Goal: Check status: Check status

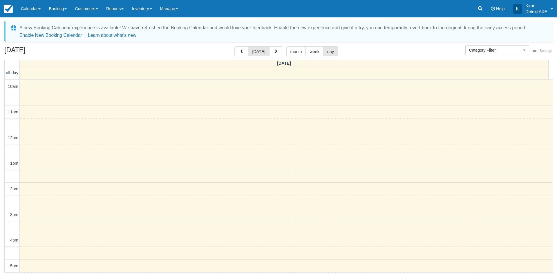
select select
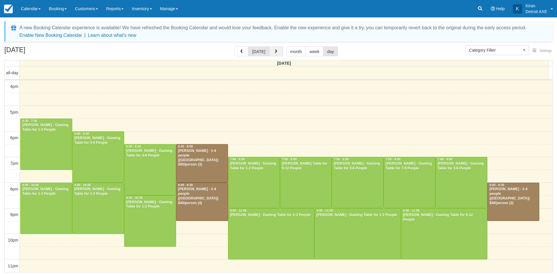
click at [278, 52] on button "button" at bounding box center [276, 51] width 14 height 10
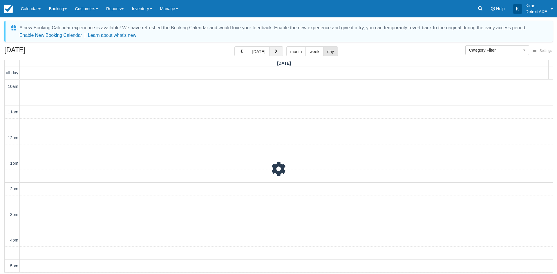
scroll to position [154, 0]
click at [278, 52] on button "button" at bounding box center [276, 51] width 14 height 10
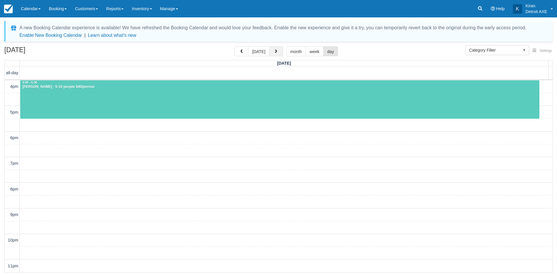
click at [278, 52] on button "button" at bounding box center [276, 51] width 14 height 10
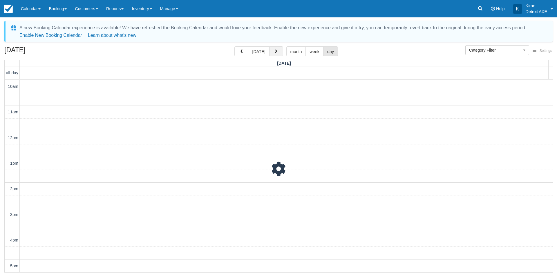
click at [278, 52] on button "button" at bounding box center [276, 51] width 14 height 10
click at [544, 50] on span "Settings" at bounding box center [546, 51] width 12 height 4
click at [484, 12] on link at bounding box center [480, 8] width 13 height 17
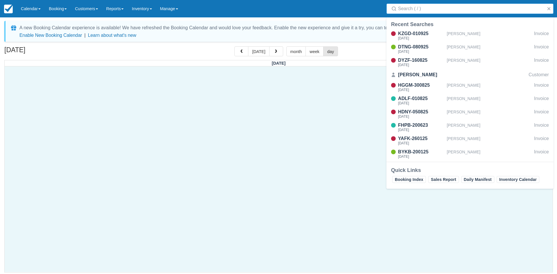
click at [332, 94] on div at bounding box center [279, 169] width 548 height 206
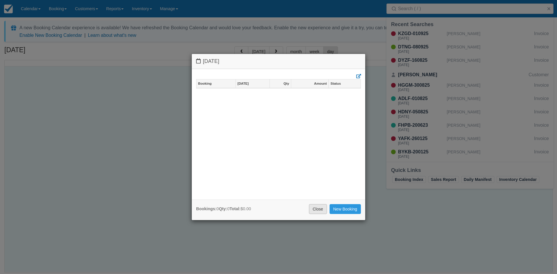
click at [314, 210] on link "Close" at bounding box center [318, 209] width 18 height 10
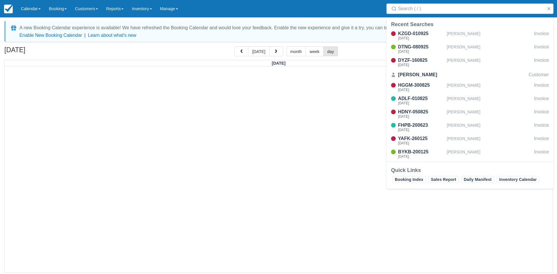
click at [313, 128] on div at bounding box center [279, 169] width 548 height 206
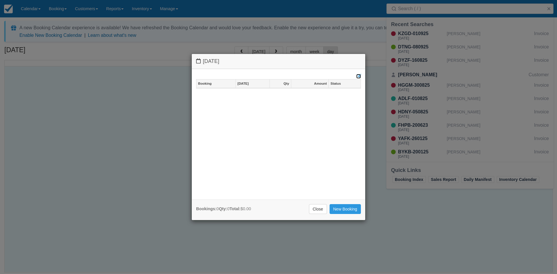
click at [357, 76] on icon at bounding box center [359, 76] width 5 height 4
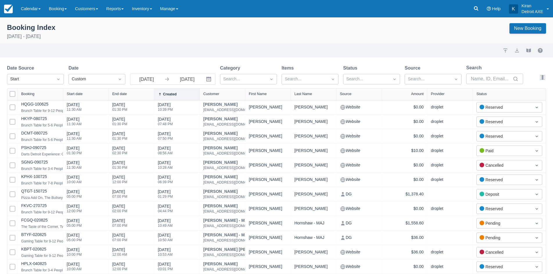
select select "25"
click at [150, 80] on input "09/03/25" at bounding box center [146, 79] width 33 height 10
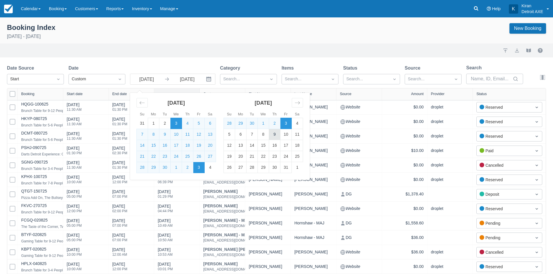
click at [275, 135] on td "9" at bounding box center [274, 134] width 11 height 11
type input "10/09/25"
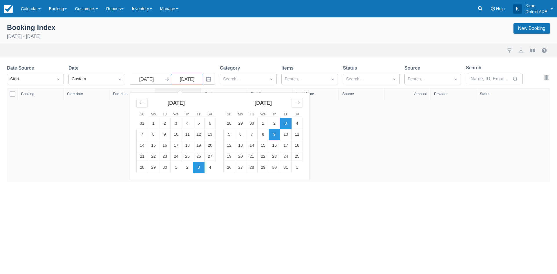
click at [275, 135] on td "9" at bounding box center [274, 134] width 11 height 11
type input "10/09/25"
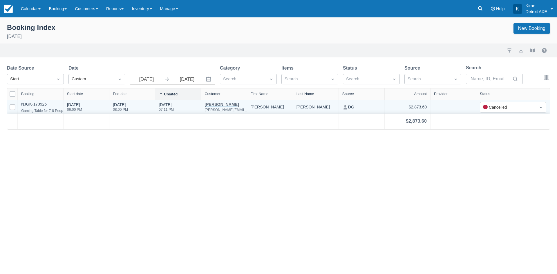
click at [221, 104] on div "Nicole Romeo" at bounding box center [249, 104] width 89 height 4
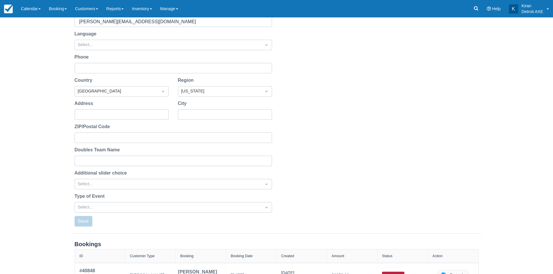
scroll to position [129, 0]
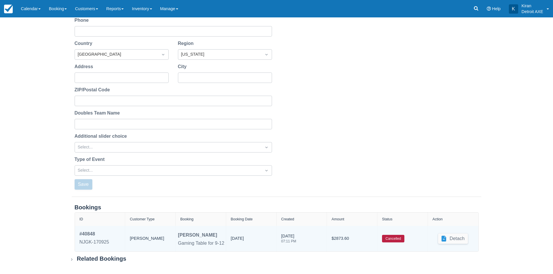
click at [226, 237] on div "10/09/25" at bounding box center [251, 239] width 51 height 26
click at [86, 232] on div "# 40848" at bounding box center [95, 234] width 30 height 7
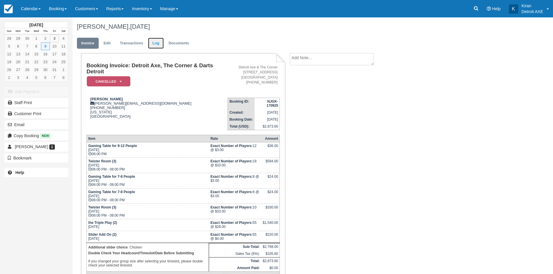
click at [158, 46] on link "Log" at bounding box center [156, 43] width 16 height 11
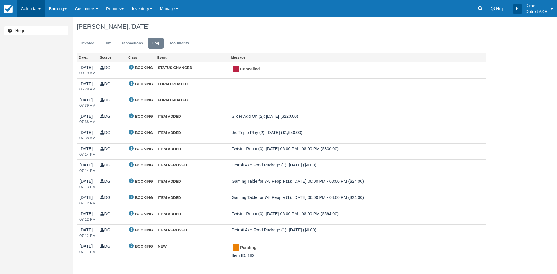
click at [27, 9] on link "Calendar" at bounding box center [31, 8] width 28 height 17
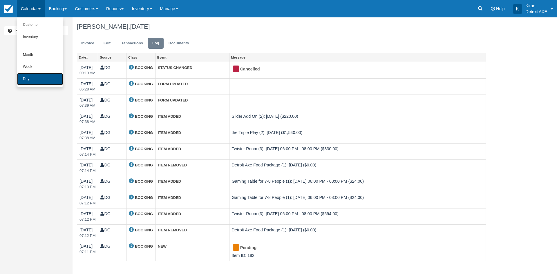
click at [36, 77] on link "Day" at bounding box center [40, 79] width 46 height 12
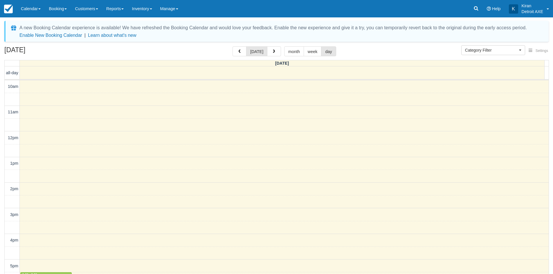
select select
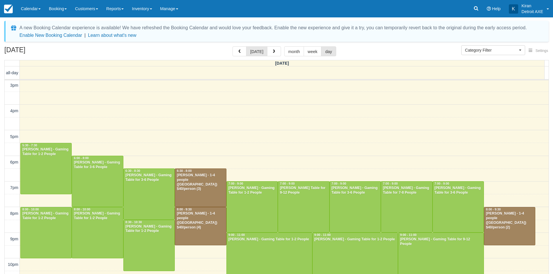
scroll to position [24, 0]
